Goal: Navigation & Orientation: Find specific page/section

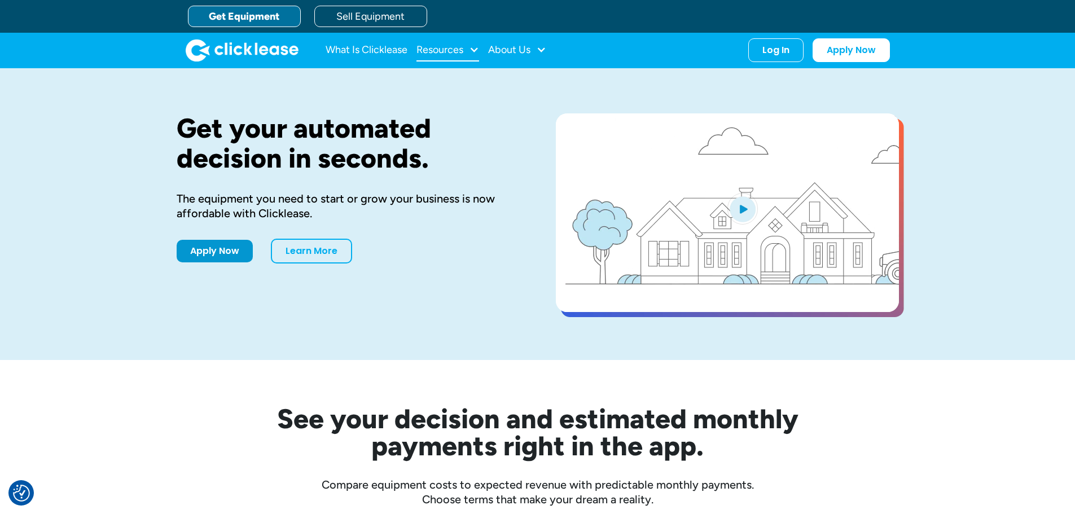
click at [470, 50] on div at bounding box center [474, 50] width 10 height 10
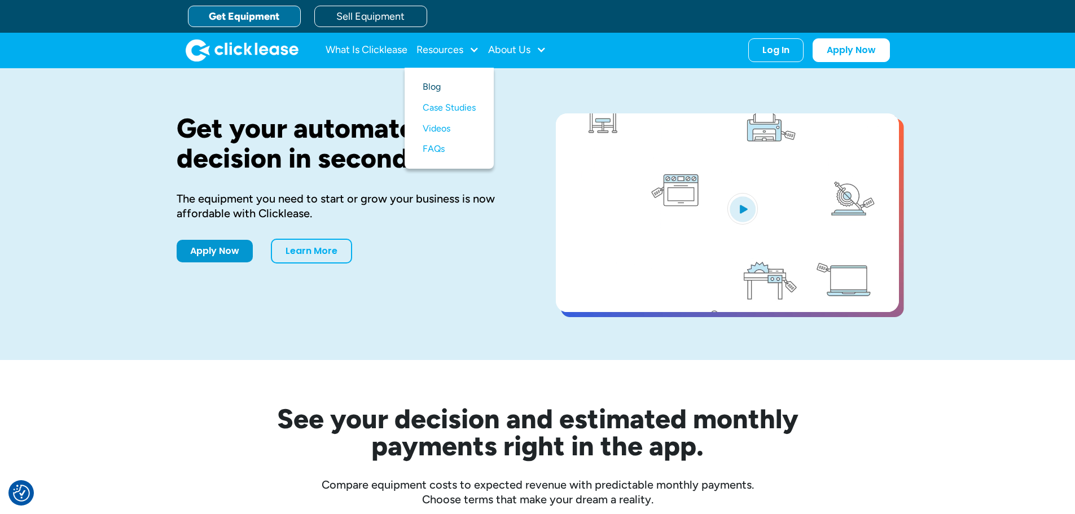
click at [433, 88] on link "Blog" at bounding box center [449, 87] width 53 height 21
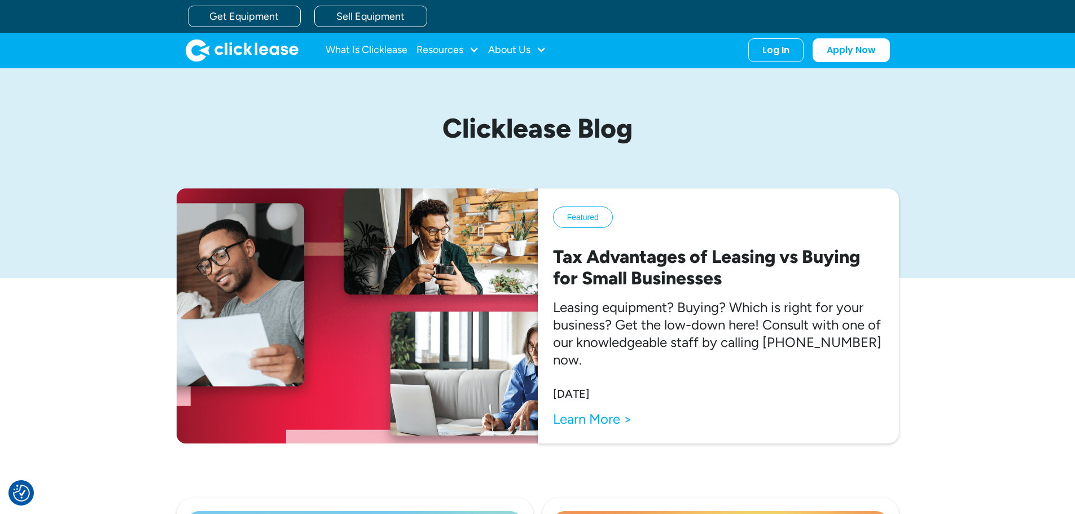
click at [245, 47] on img "home" at bounding box center [242, 50] width 113 height 23
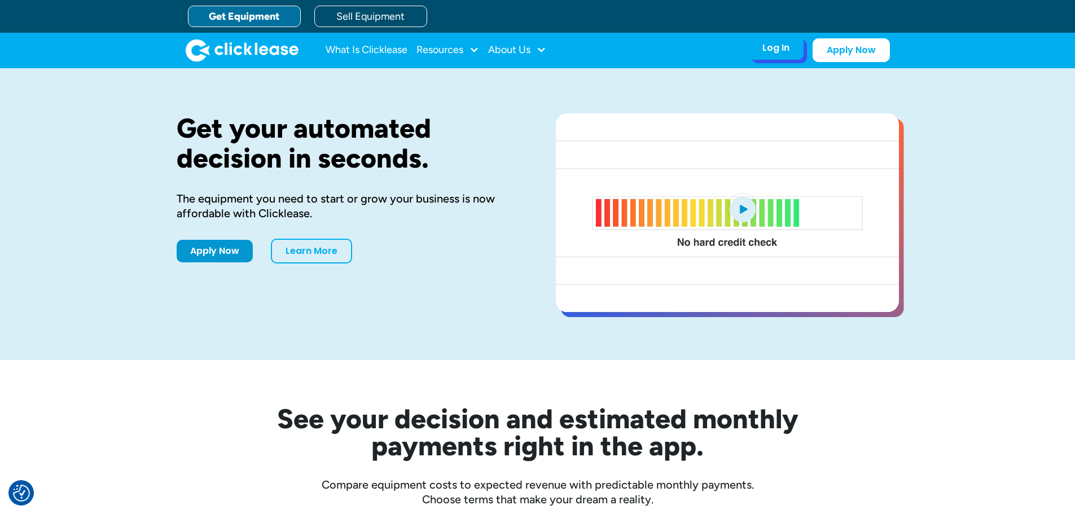
click at [773, 58] on div "Log In Account login I use Clicklease to get my equipment Partner Portal I offe…" at bounding box center [775, 48] width 55 height 24
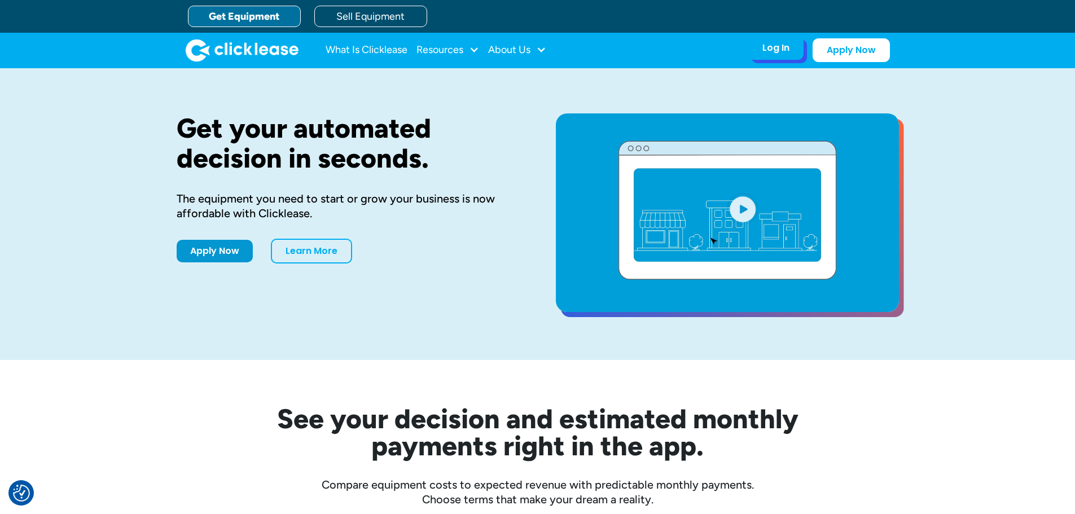
click at [773, 48] on div "Log In" at bounding box center [776, 47] width 27 height 11
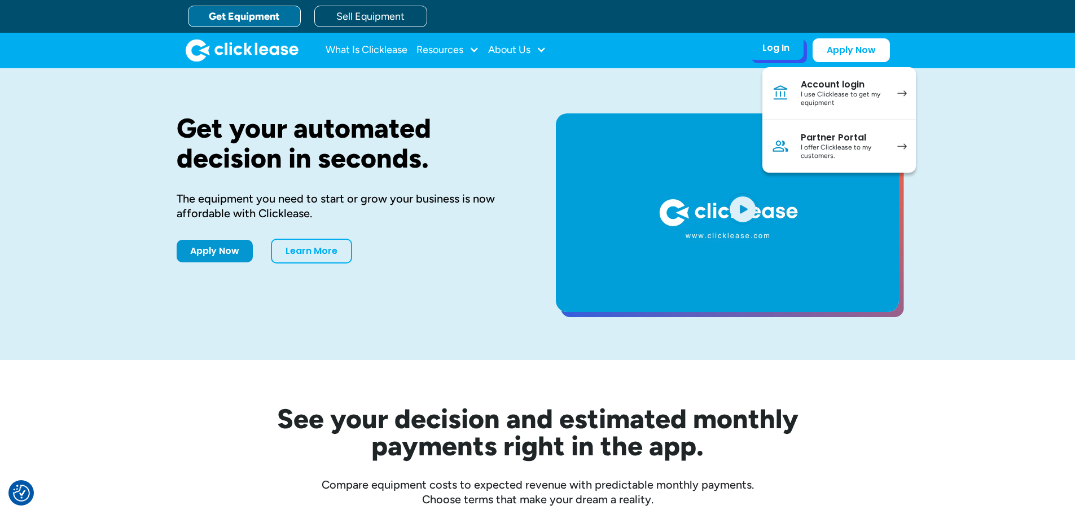
click at [828, 139] on div "Partner Portal" at bounding box center [843, 137] width 85 height 11
